Goal: Task Accomplishment & Management: Manage account settings

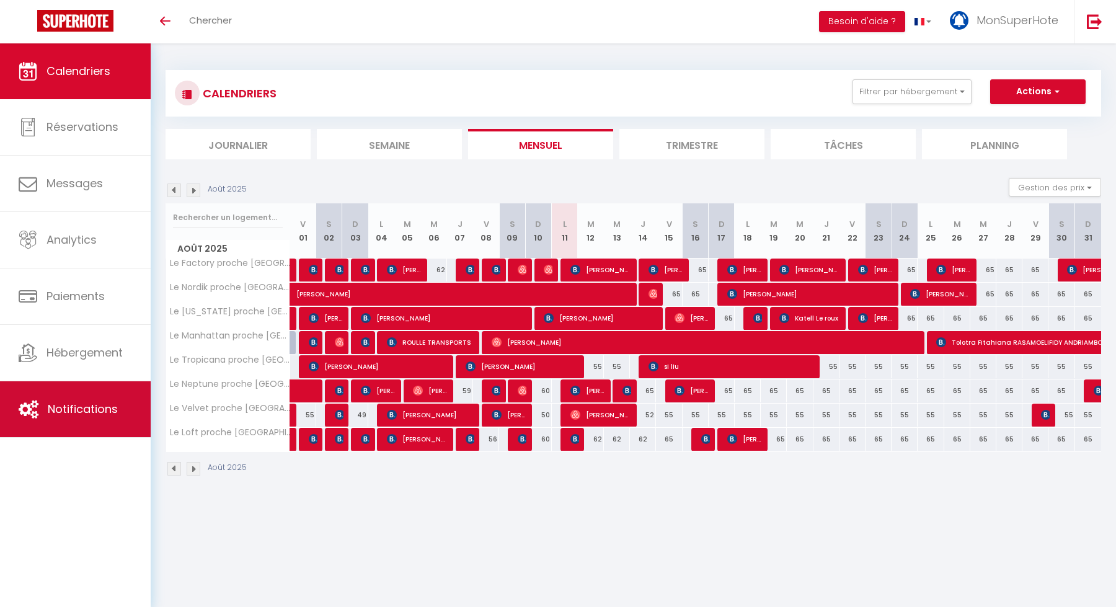
click at [82, 417] on link "Notifications" at bounding box center [75, 409] width 151 height 56
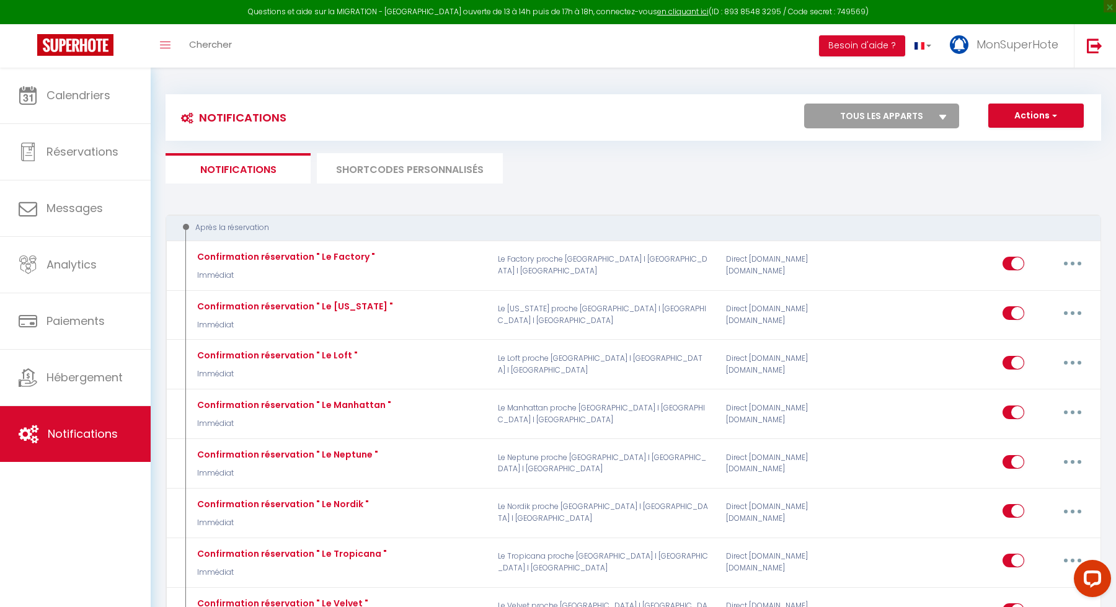
click at [422, 161] on li "SHORTCODES PERSONNALISÉS" at bounding box center [410, 168] width 186 height 30
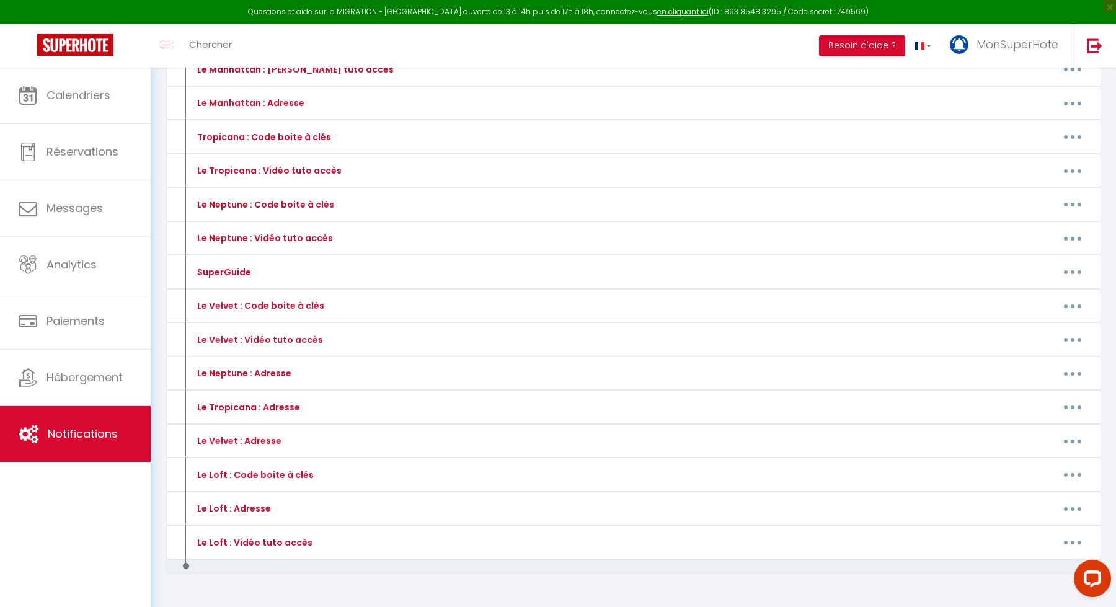
scroll to position [634, 0]
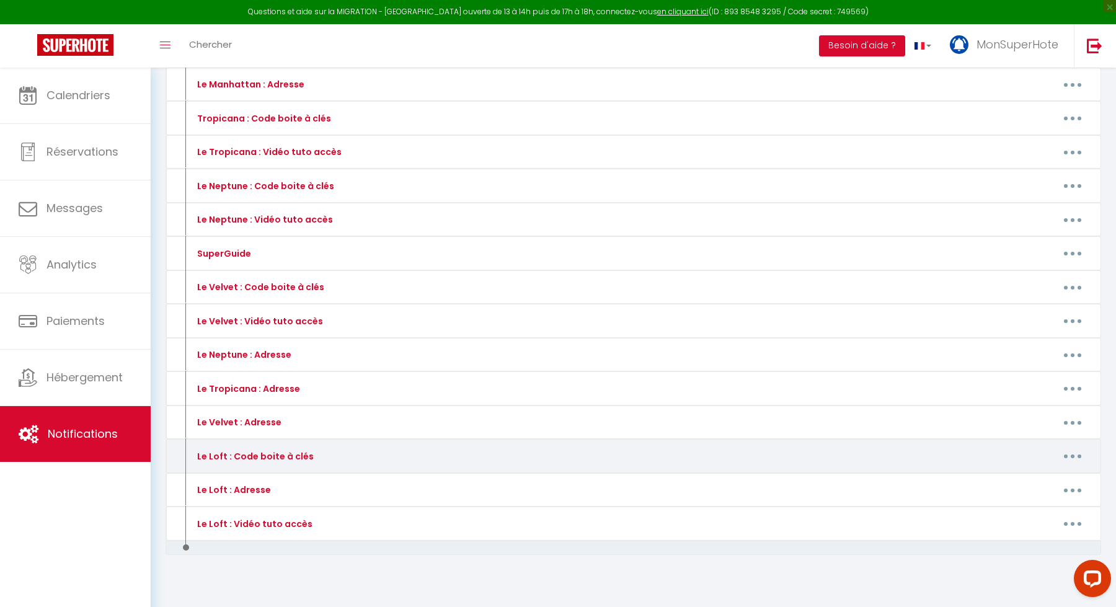
click at [300, 449] on div "Le Loft : Code boite à clés" at bounding box center [254, 456] width 120 height 14
click at [1071, 454] on icon "button" at bounding box center [1073, 456] width 4 height 4
click at [1039, 474] on link "Editer" at bounding box center [1040, 484] width 92 height 21
type input "Le Loft : Code boite à clés"
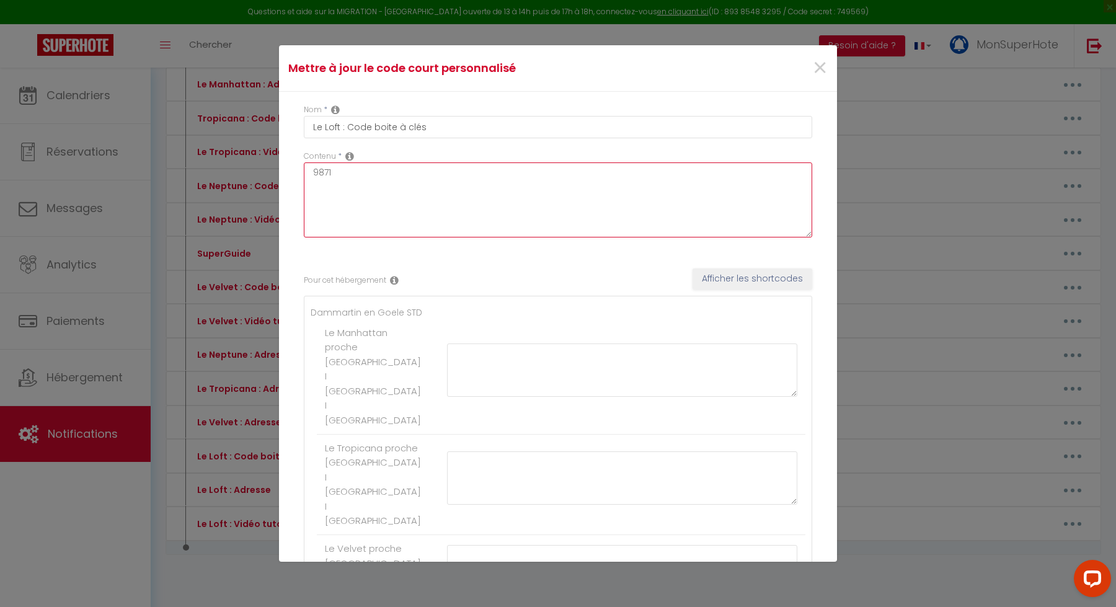
click at [523, 219] on textarea "9871" at bounding box center [558, 199] width 508 height 75
type textarea "9"
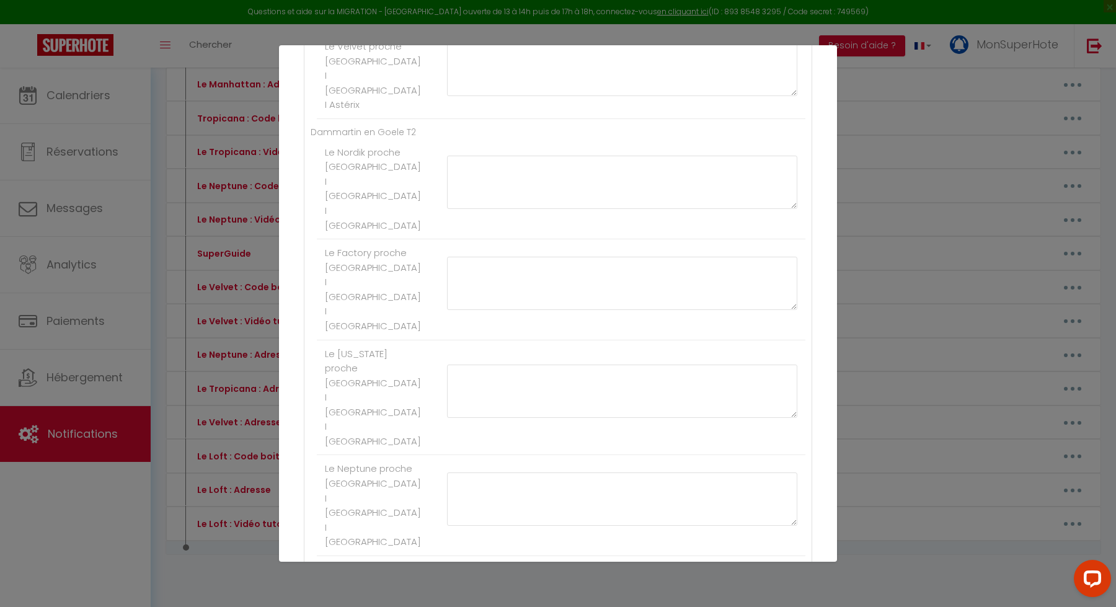
type textarea "3451"
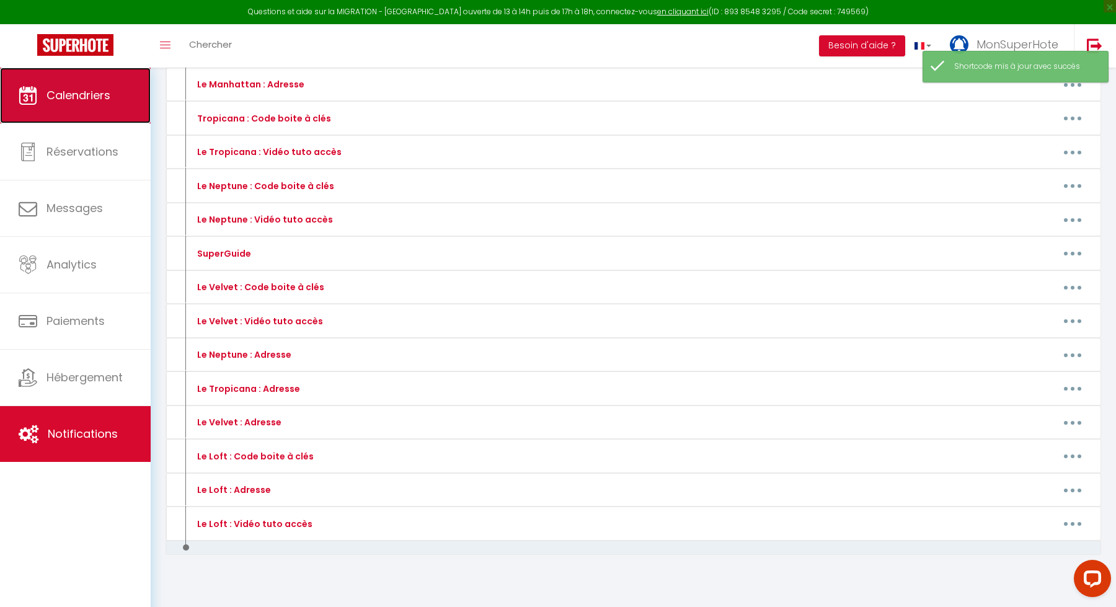
click at [99, 105] on link "Calendriers" at bounding box center [75, 96] width 151 height 56
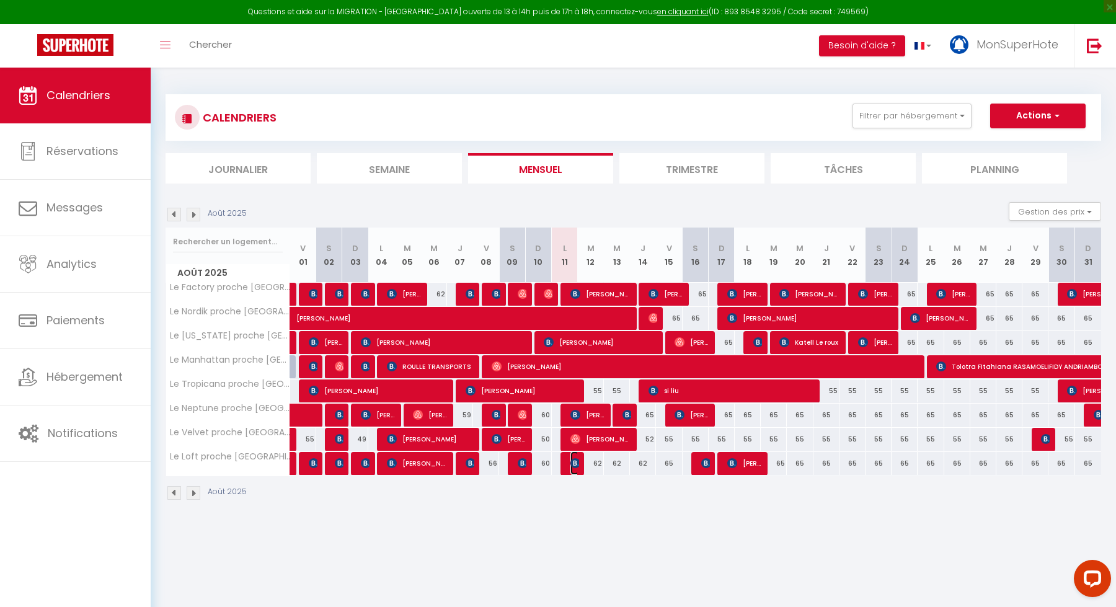
click at [574, 459] on img at bounding box center [575, 463] width 10 height 10
select select "OK"
select select "KO"
select select "0"
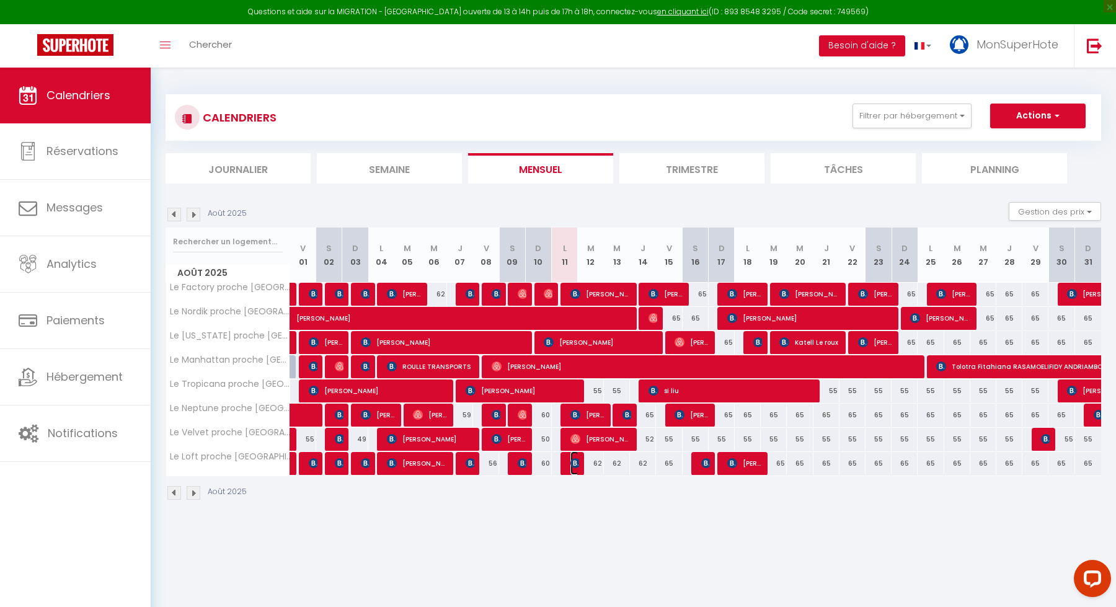
select select "1"
select select
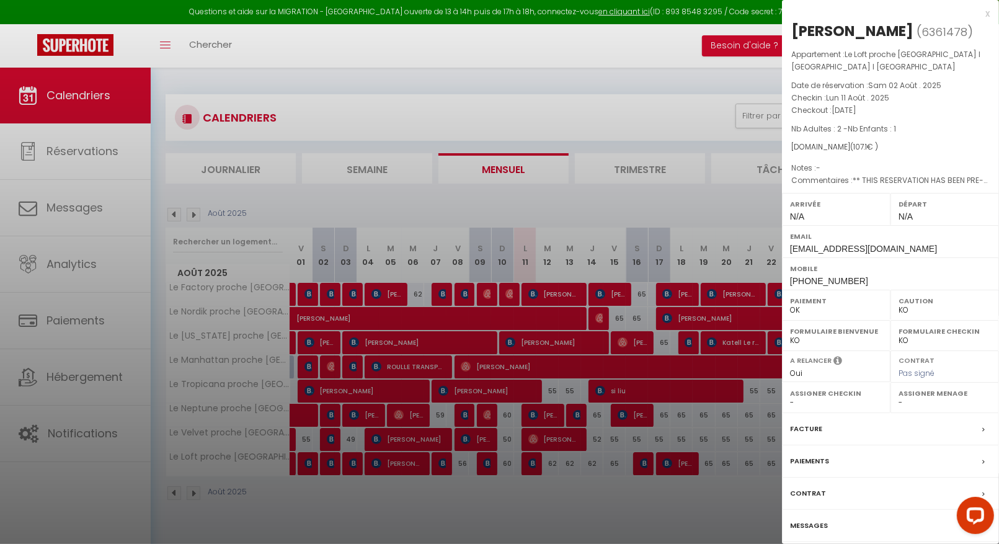
click at [480, 265] on div at bounding box center [499, 272] width 999 height 544
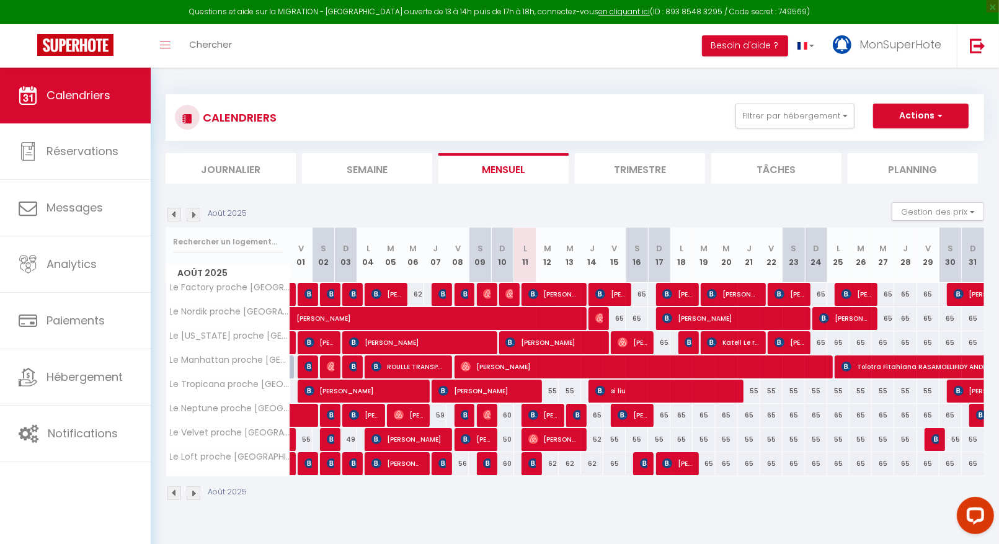
click at [551, 462] on div "62" at bounding box center [547, 463] width 22 height 23
type input "62"
type input "[DATE]"
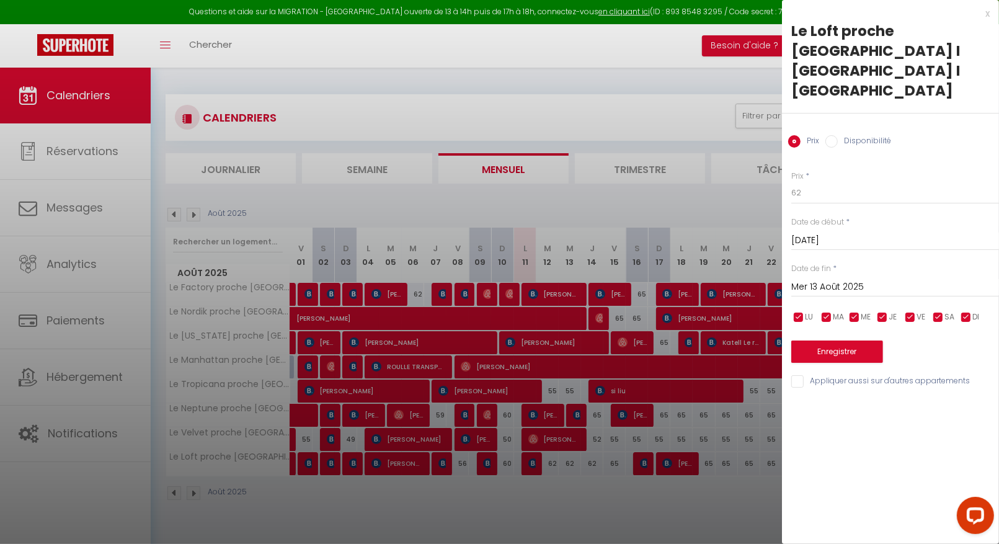
click at [888, 279] on input "Mer 13 Août 2025" at bounding box center [895, 287] width 208 height 16
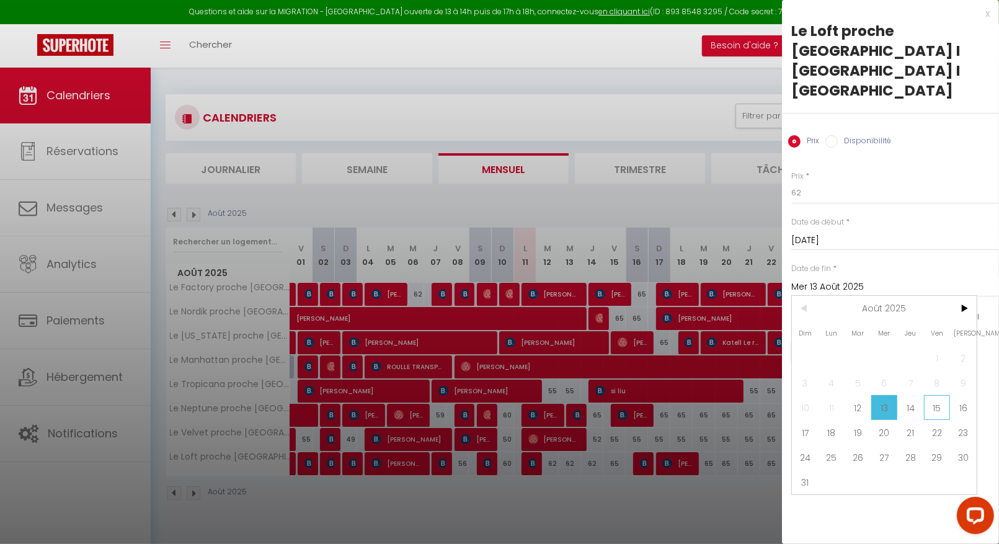
click at [929, 395] on span "15" at bounding box center [937, 407] width 27 height 25
type input "Ven 15 Août 2025"
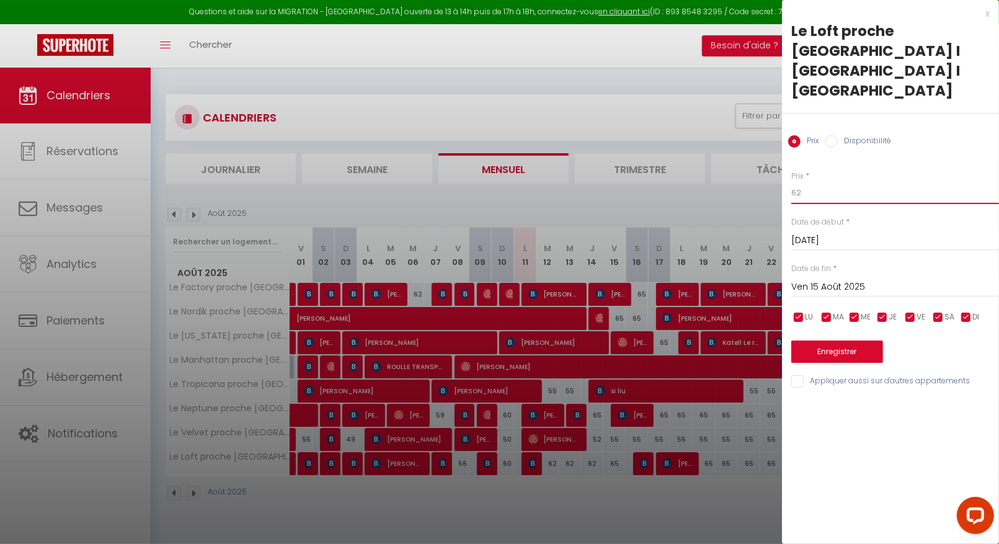
click at [855, 182] on input "62" at bounding box center [895, 193] width 208 height 22
type input "6"
type input "59"
click at [851, 340] on button "Enregistrer" at bounding box center [837, 351] width 92 height 22
